Goal: Task Accomplishment & Management: Manage account settings

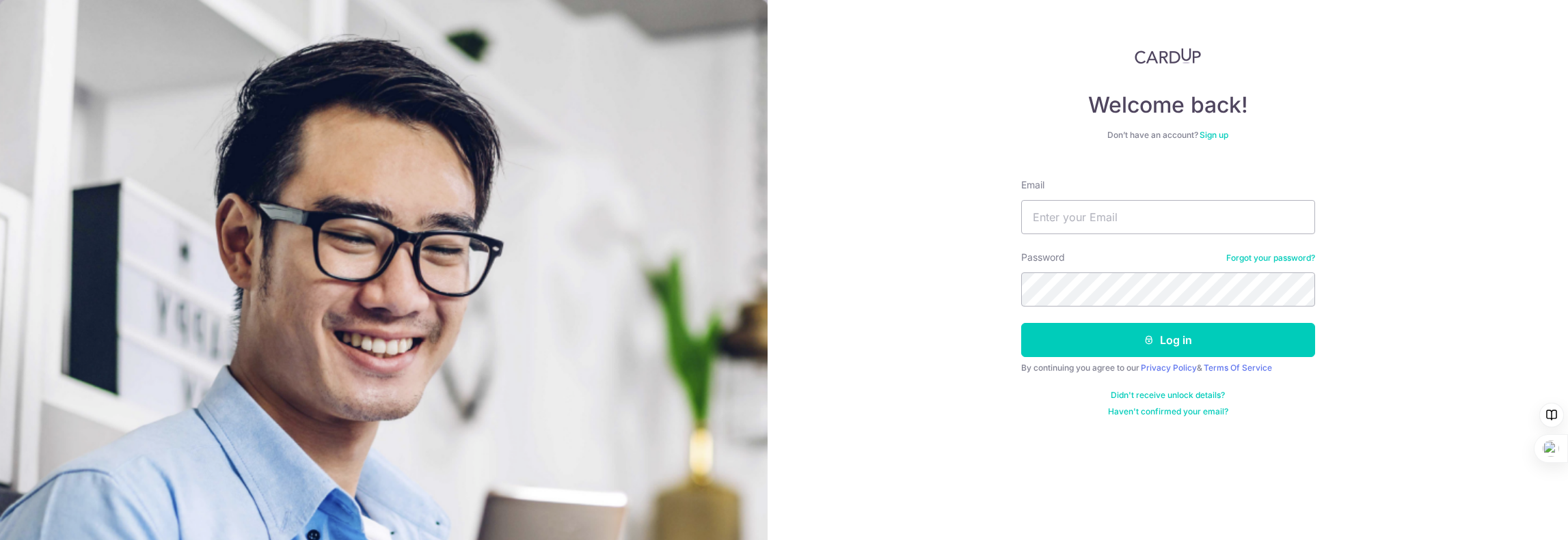
type input "[EMAIL_ADDRESS][DOMAIN_NAME]"
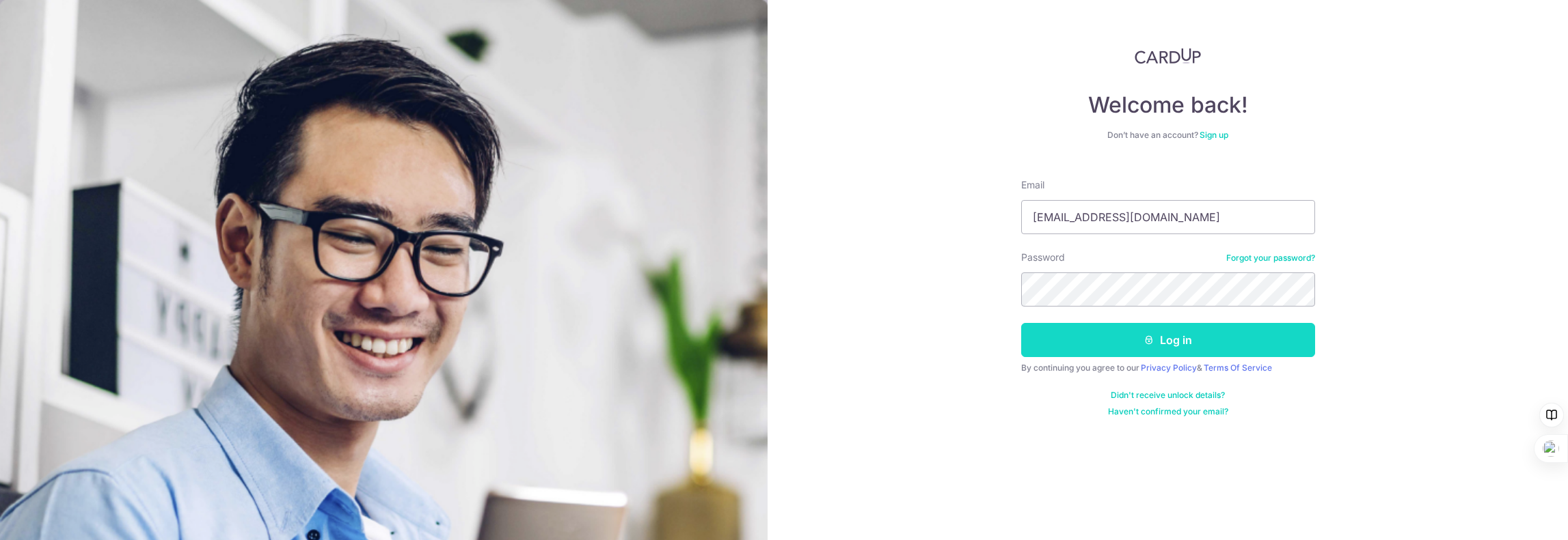
click at [1176, 334] on button "Log in" at bounding box center [1168, 339] width 294 height 34
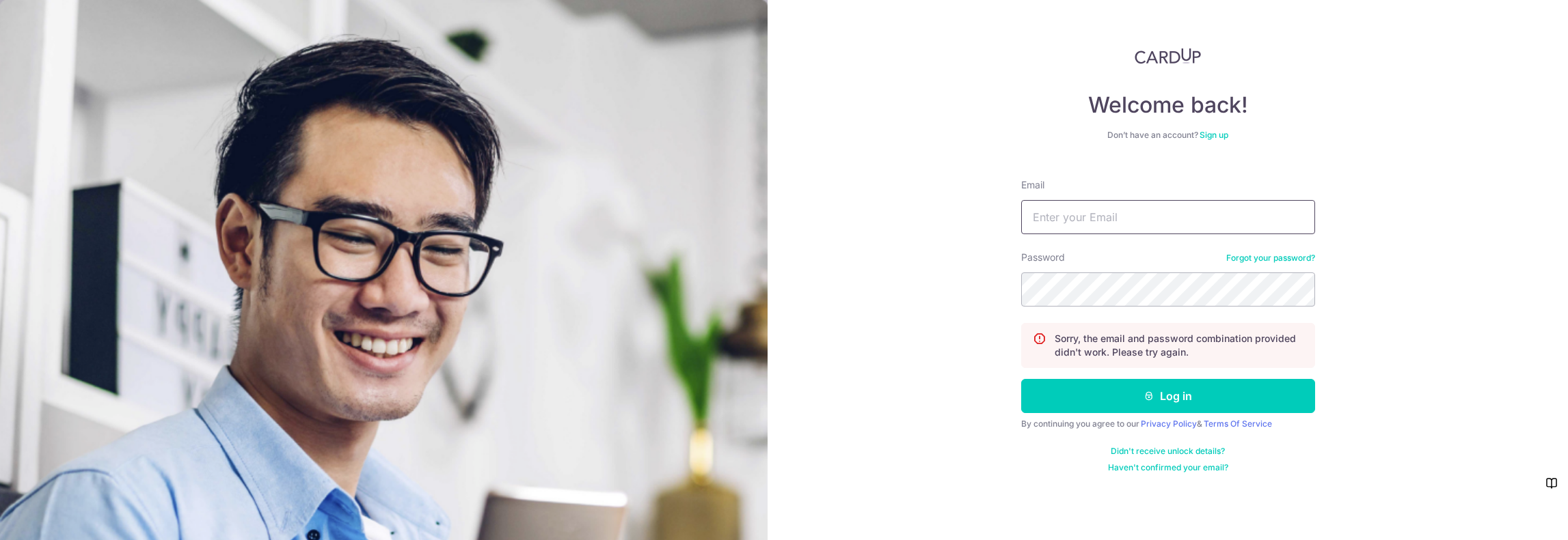
click at [1095, 211] on input "Email" at bounding box center [1168, 216] width 294 height 34
type input "[EMAIL_ADDRESS][DOMAIN_NAME]"
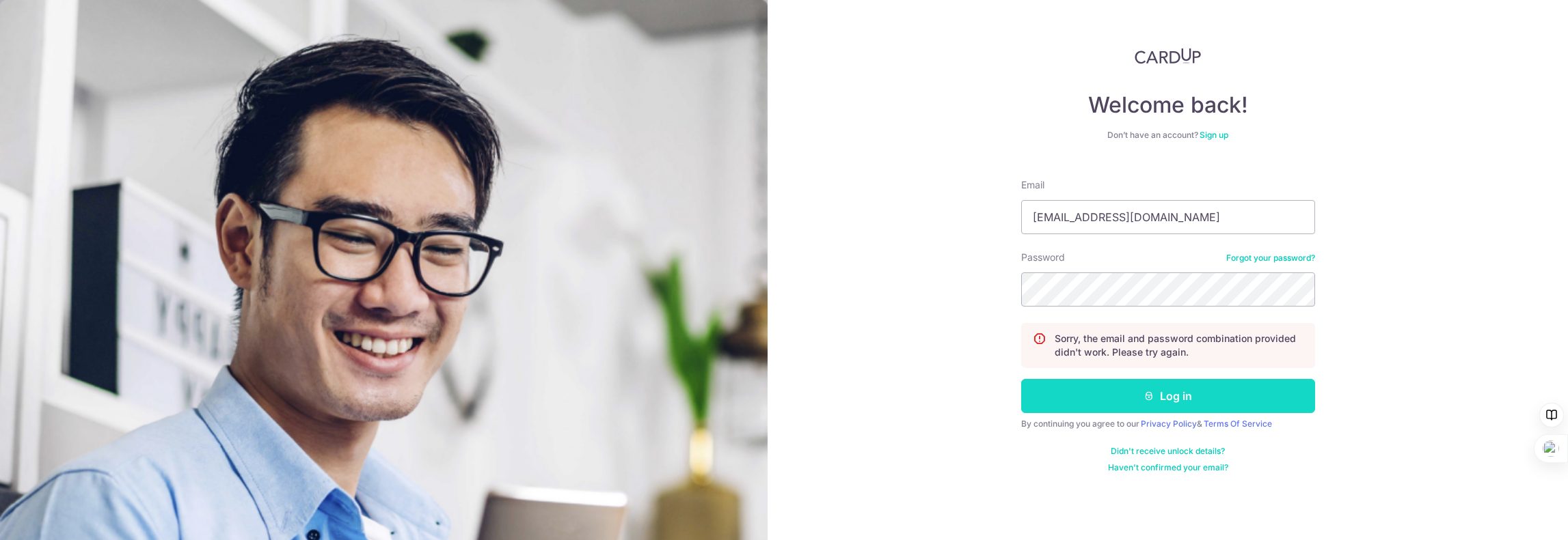
click at [1130, 385] on button "Log in" at bounding box center [1168, 396] width 294 height 34
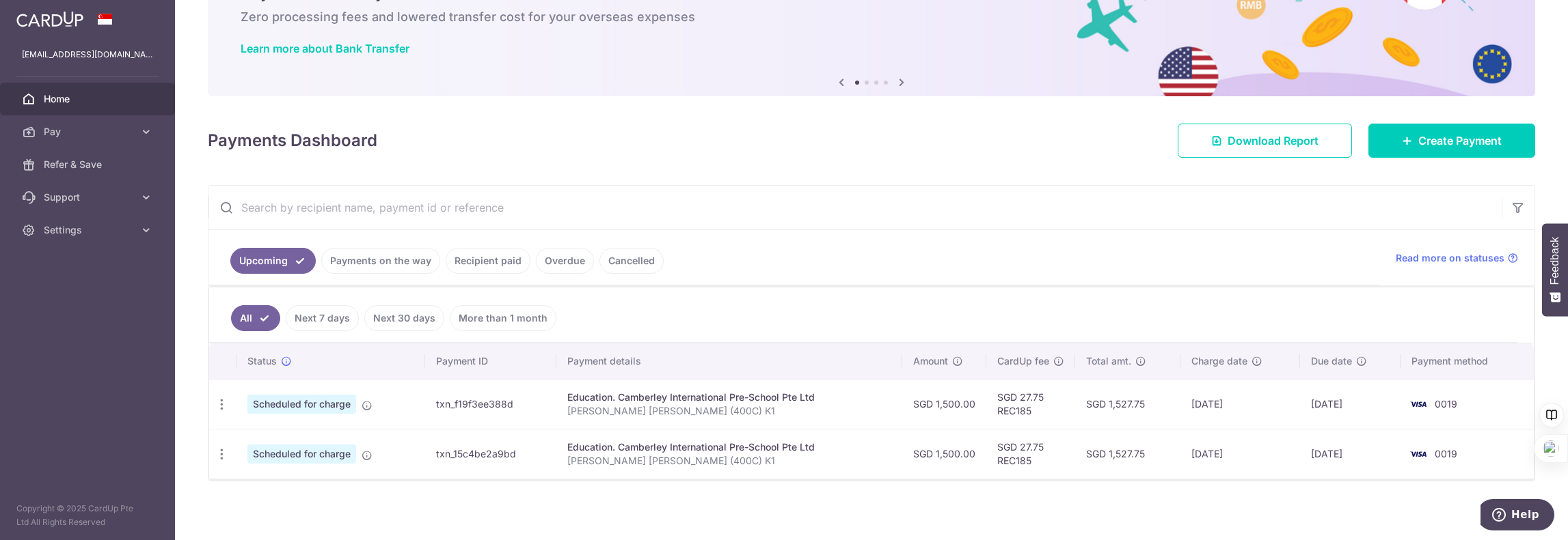
scroll to position [79, 0]
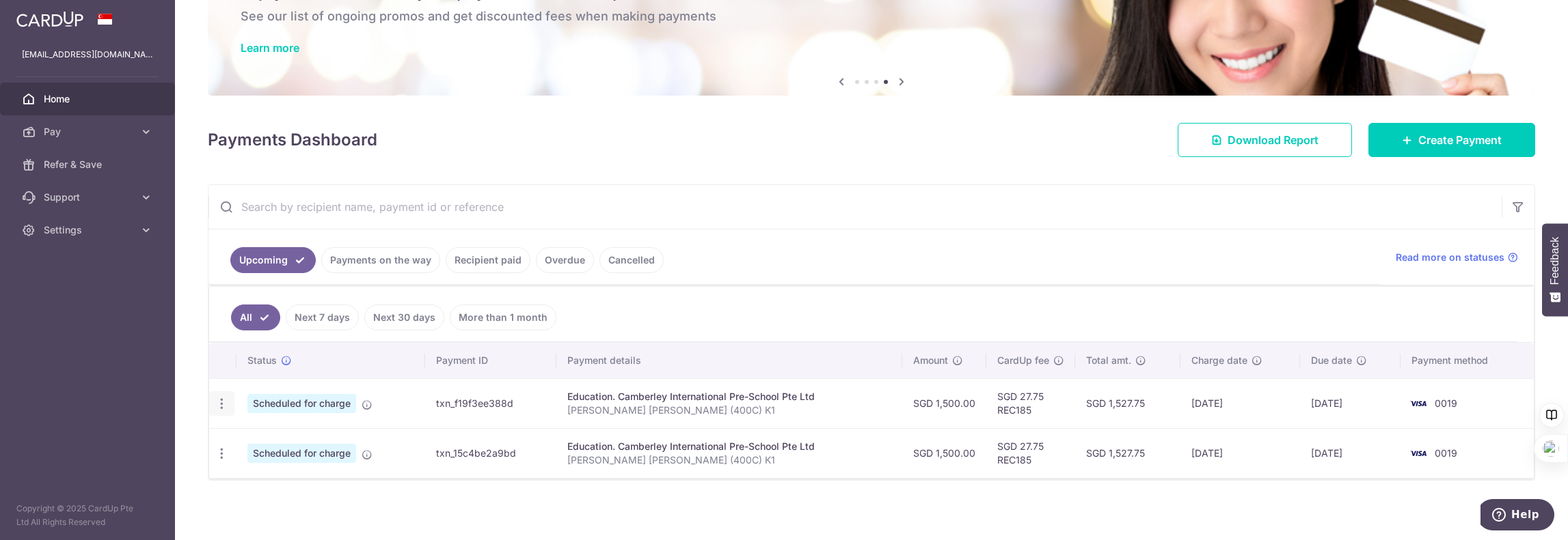
click at [220, 405] on icon "button" at bounding box center [221, 404] width 14 height 14
click at [258, 437] on span "Update payment" at bounding box center [294, 442] width 93 height 17
radio input "true"
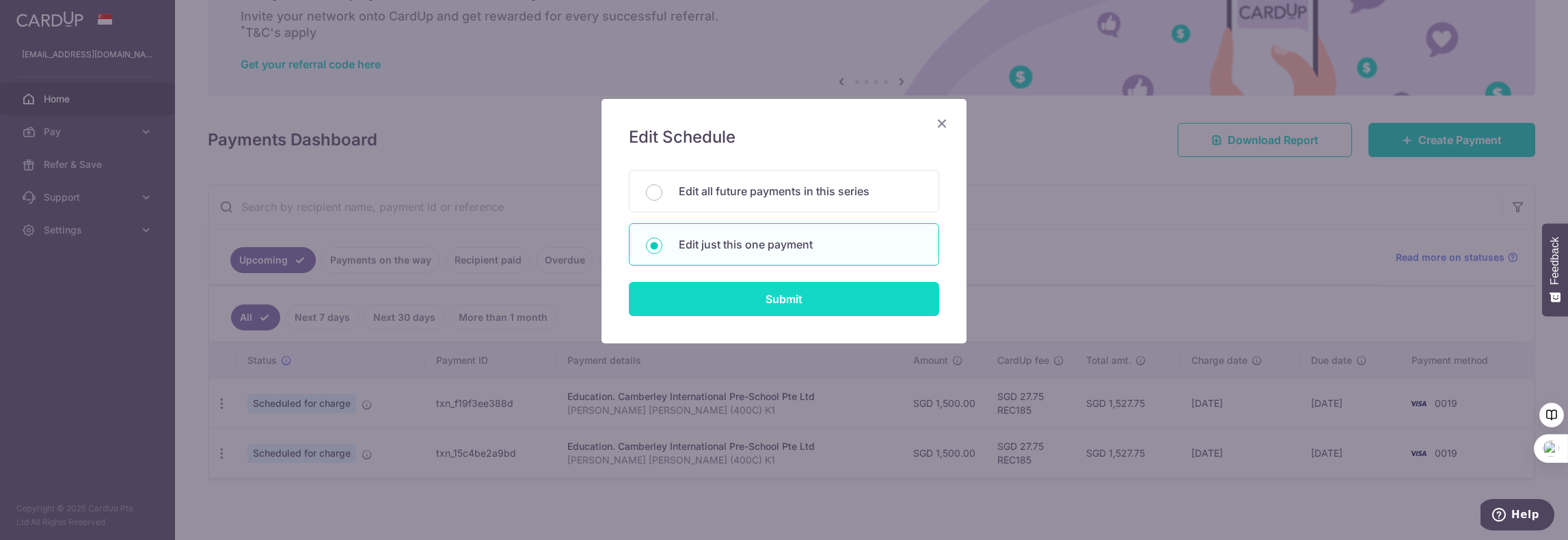
click at [760, 299] on input "Submit" at bounding box center [784, 299] width 311 height 34
radio input "true"
type input "1,500.00"
type input "03/11/2025"
type input "[PERSON_NAME] [PERSON_NAME] (400C) K1"
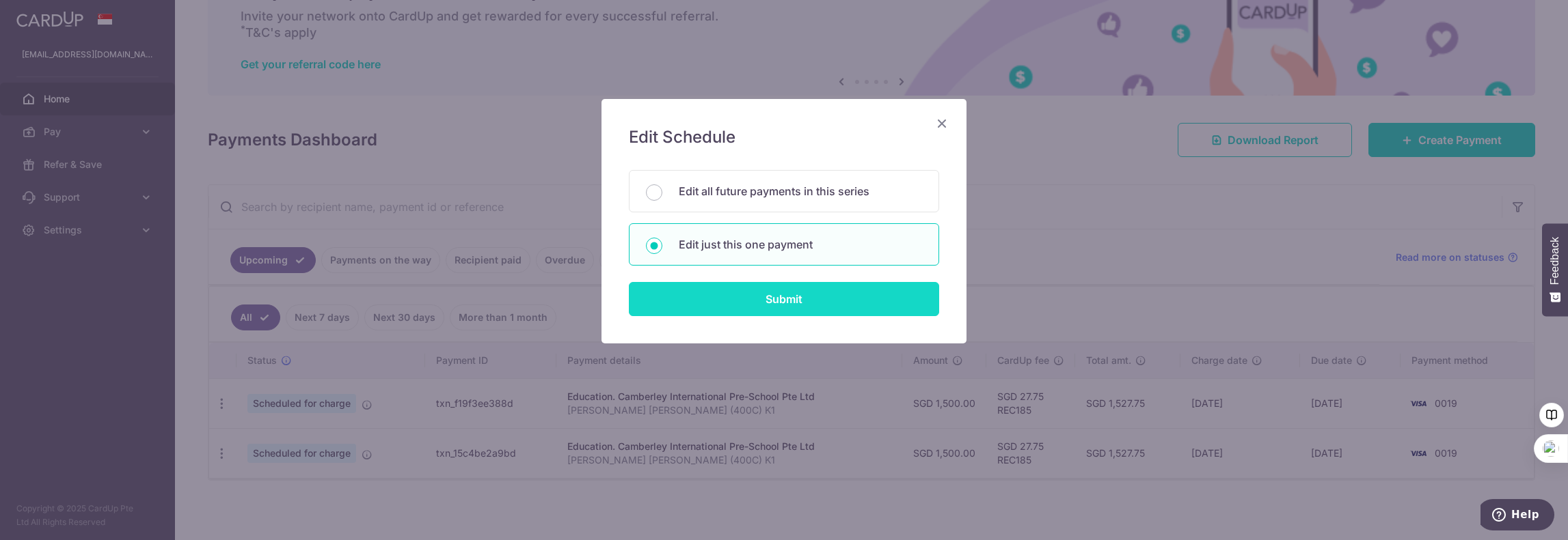
type input "REC185"
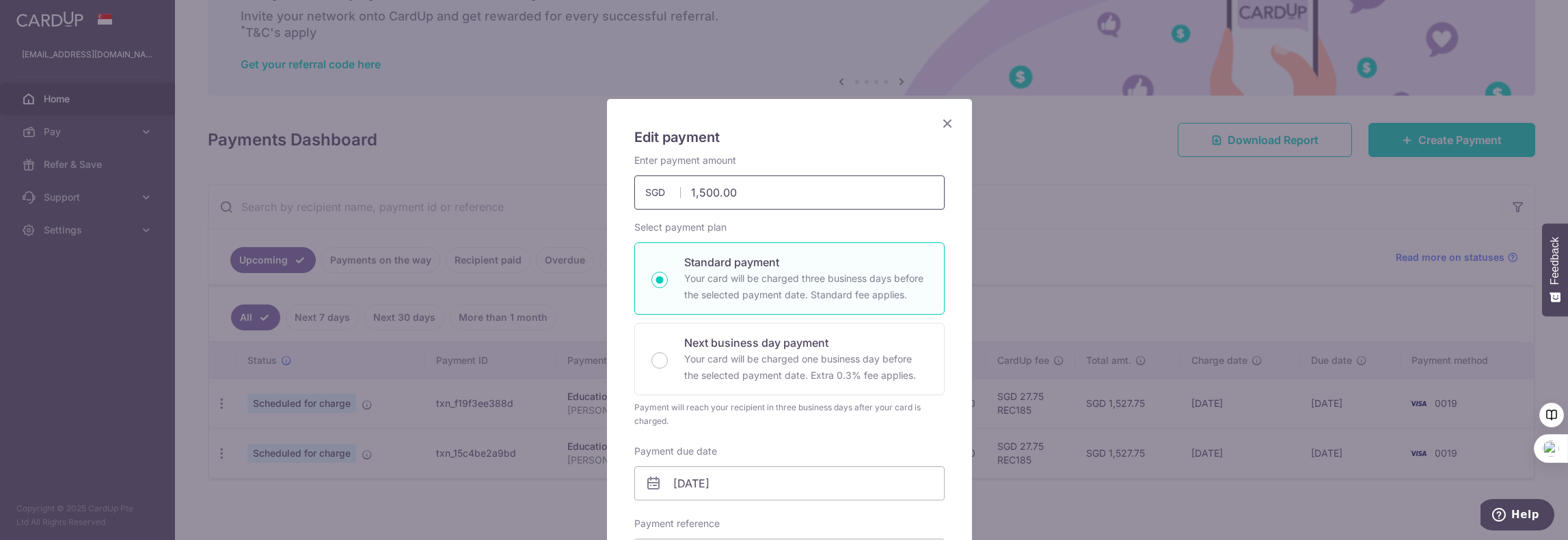
click at [695, 192] on input "1,500.00" at bounding box center [790, 192] width 311 height 34
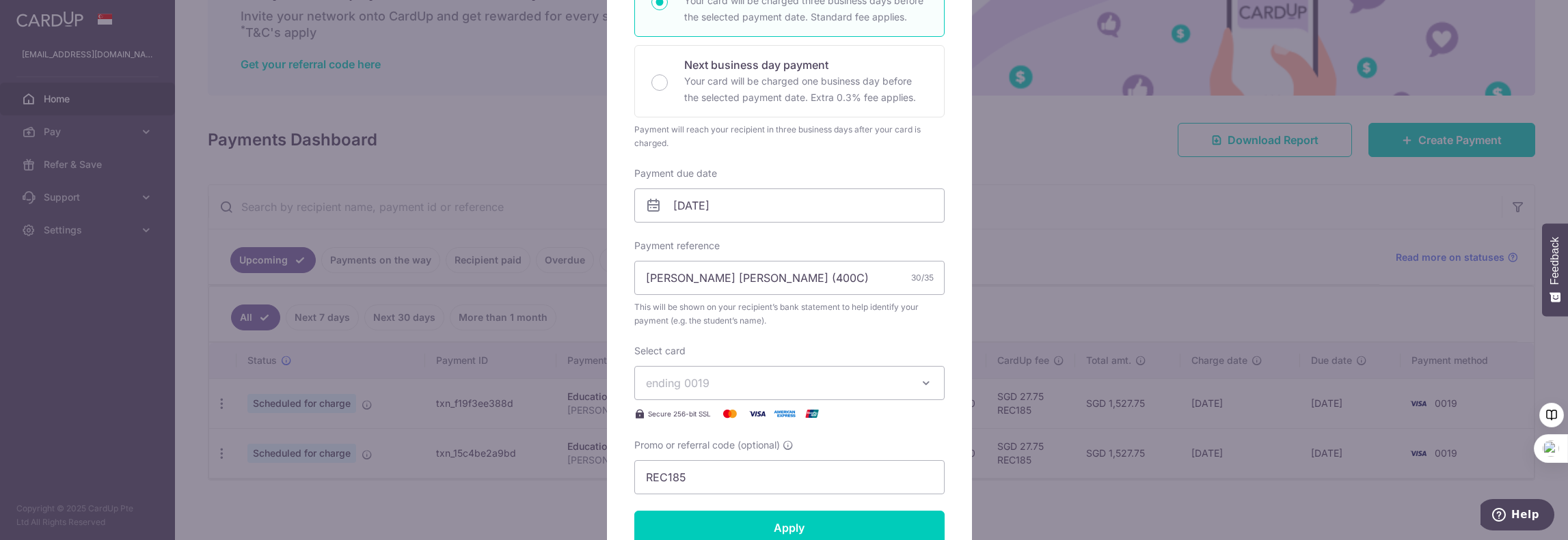
scroll to position [410, 0]
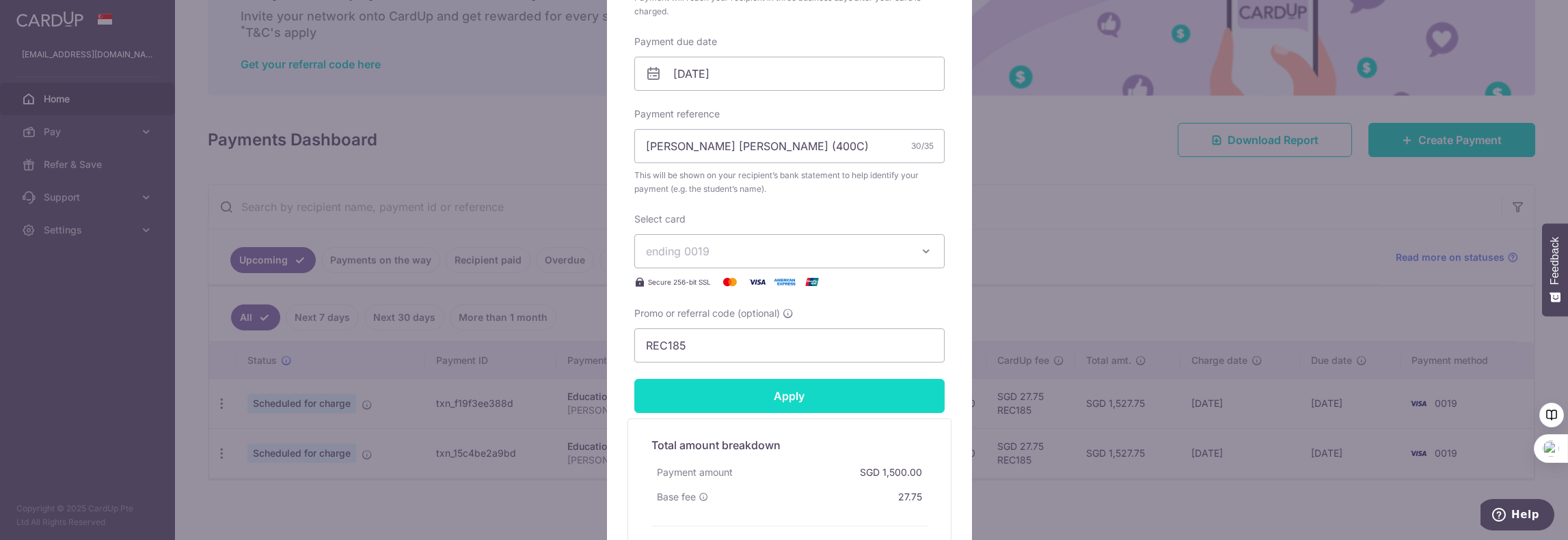
type input "1,485.00"
click at [767, 396] on input "Apply" at bounding box center [790, 396] width 311 height 34
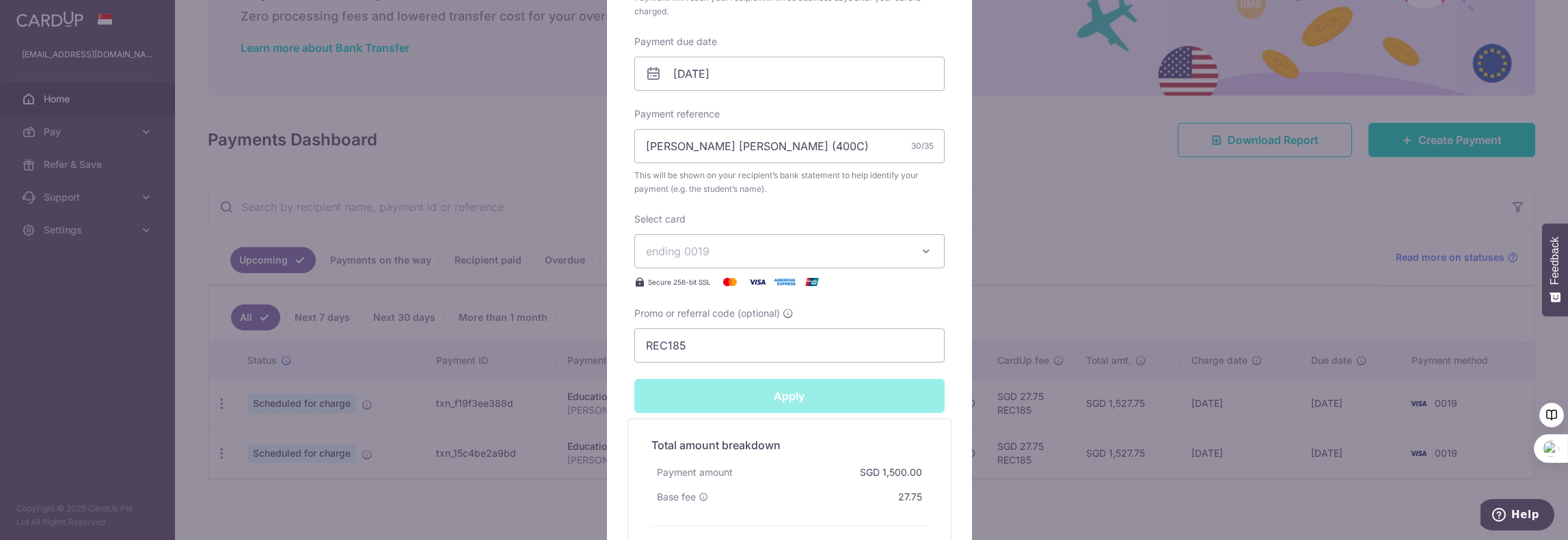
type input "Successfully Applied"
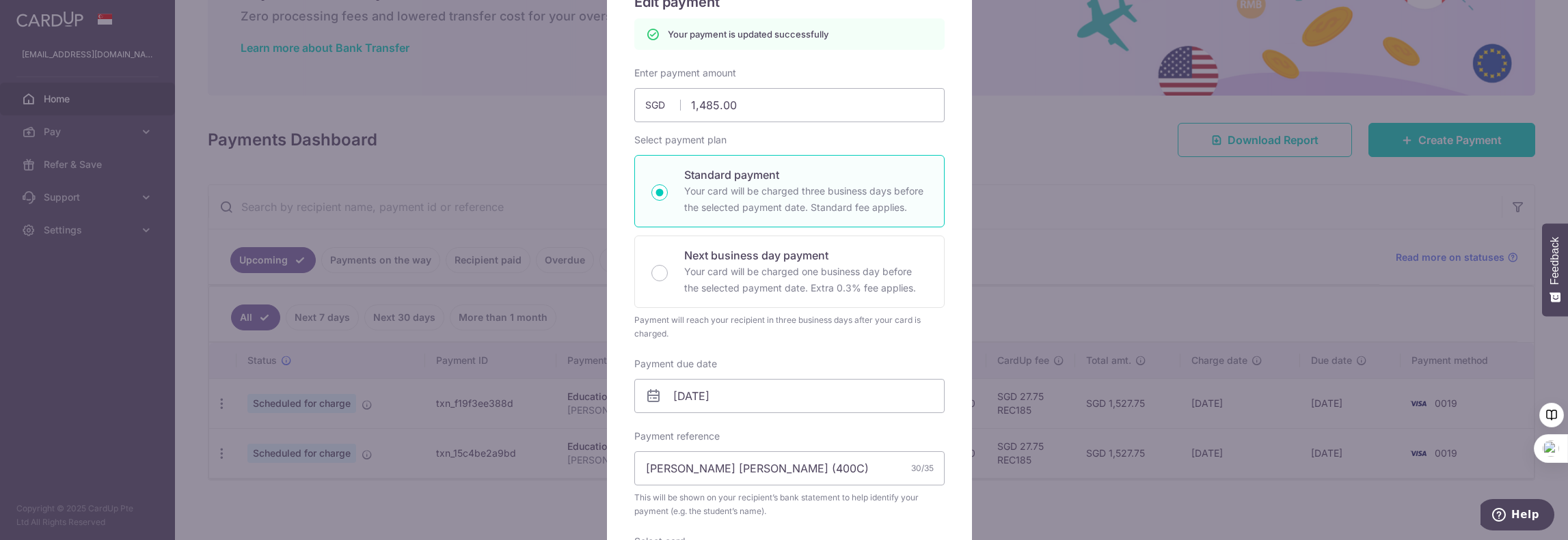
scroll to position [0, 0]
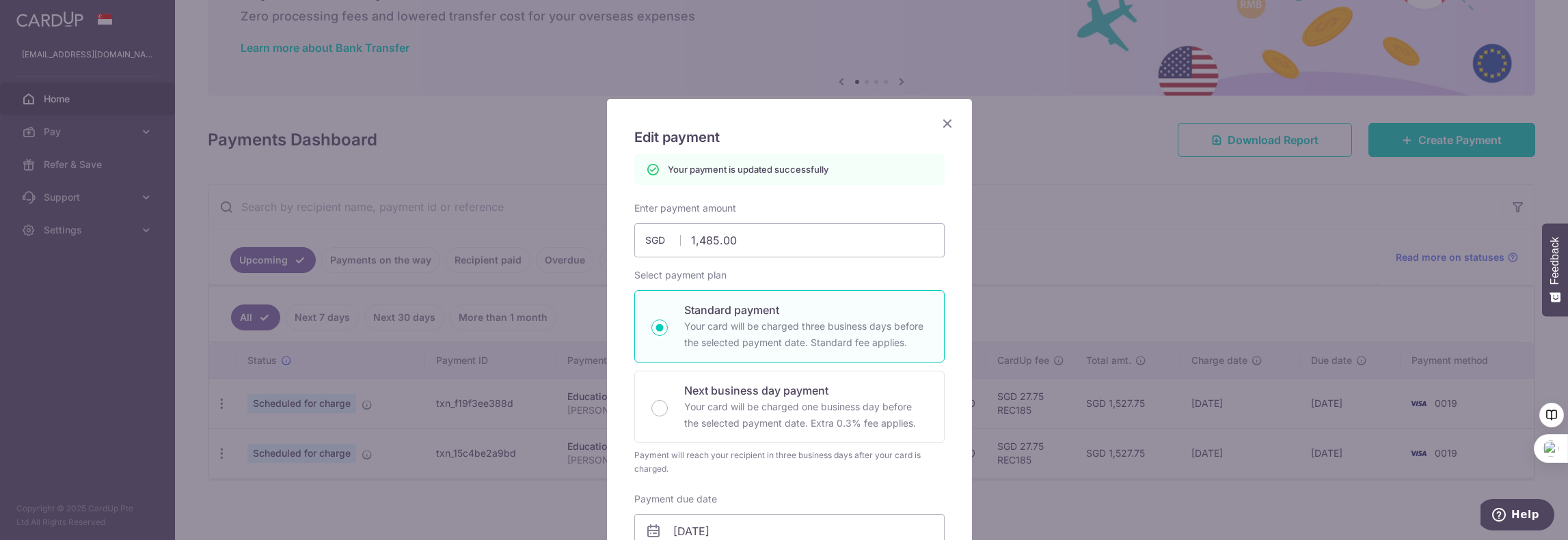
click at [943, 121] on icon "Close" at bounding box center [948, 123] width 17 height 17
